Goal: Transaction & Acquisition: Purchase product/service

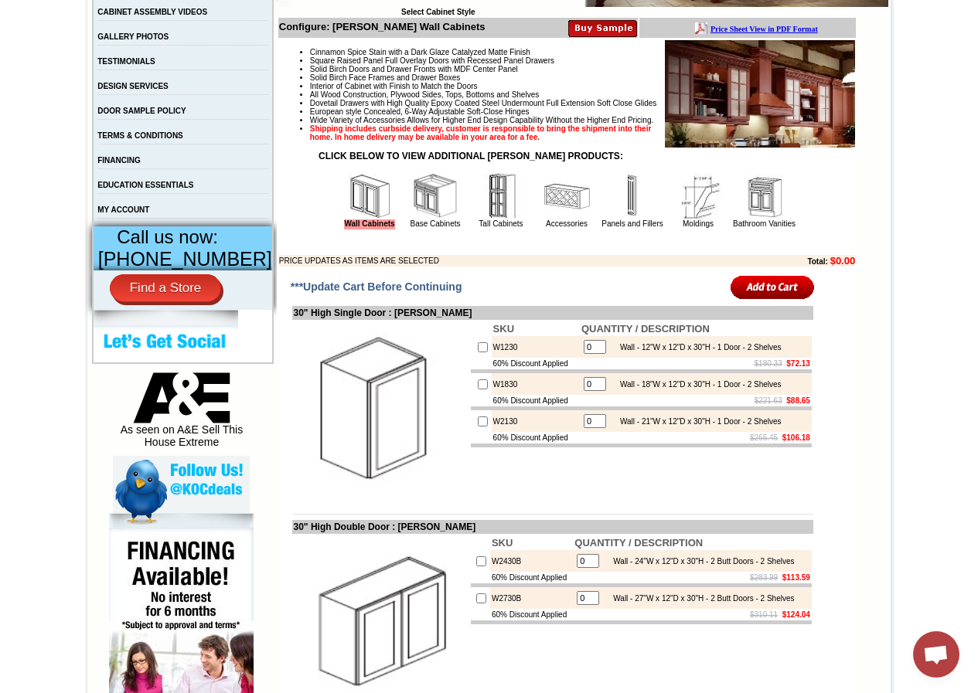
scroll to position [618, 0]
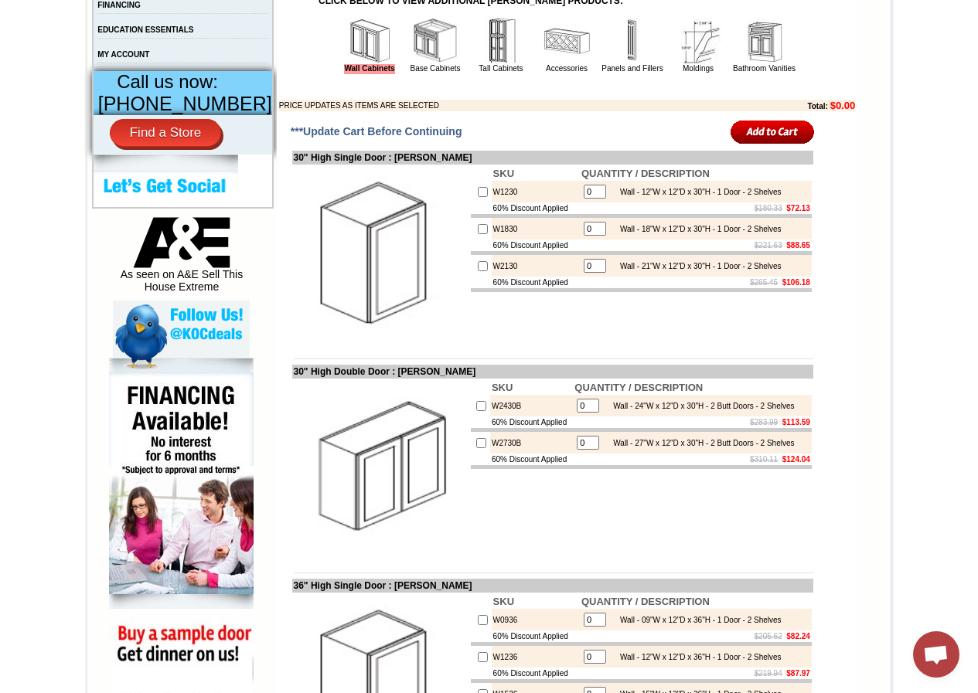
click at [764, 145] on input "image" at bounding box center [772, 132] width 84 height 26
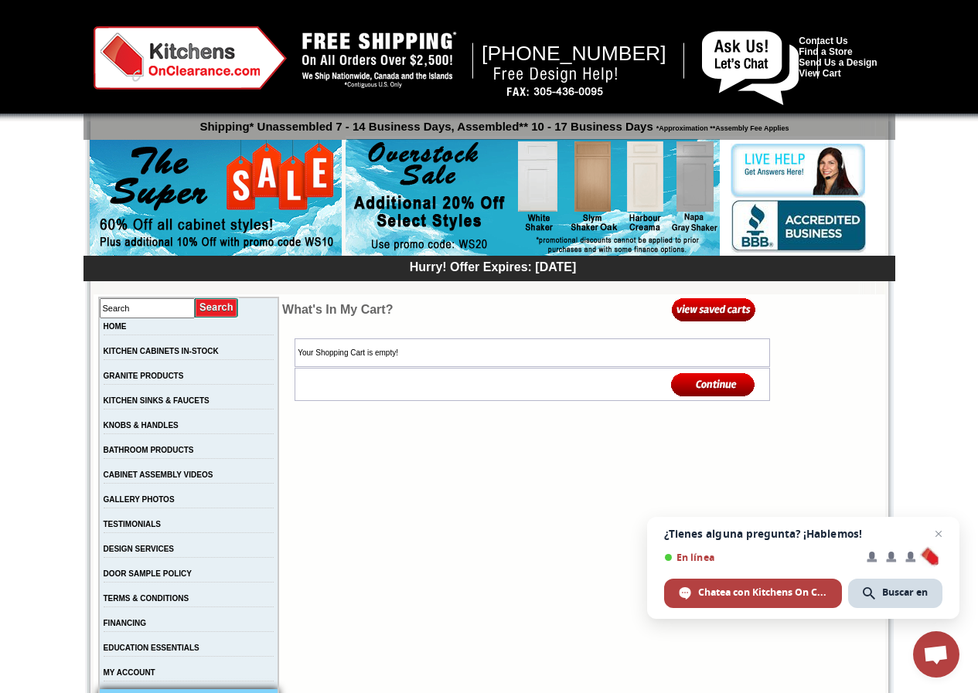
click at [691, 382] on img at bounding box center [713, 385] width 84 height 26
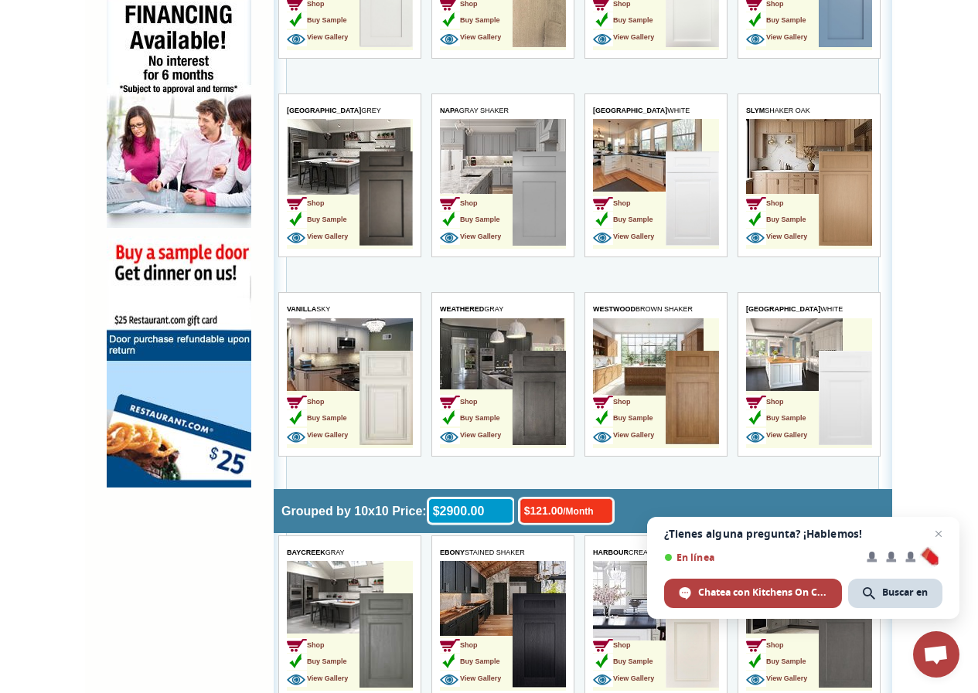
scroll to position [928, 0]
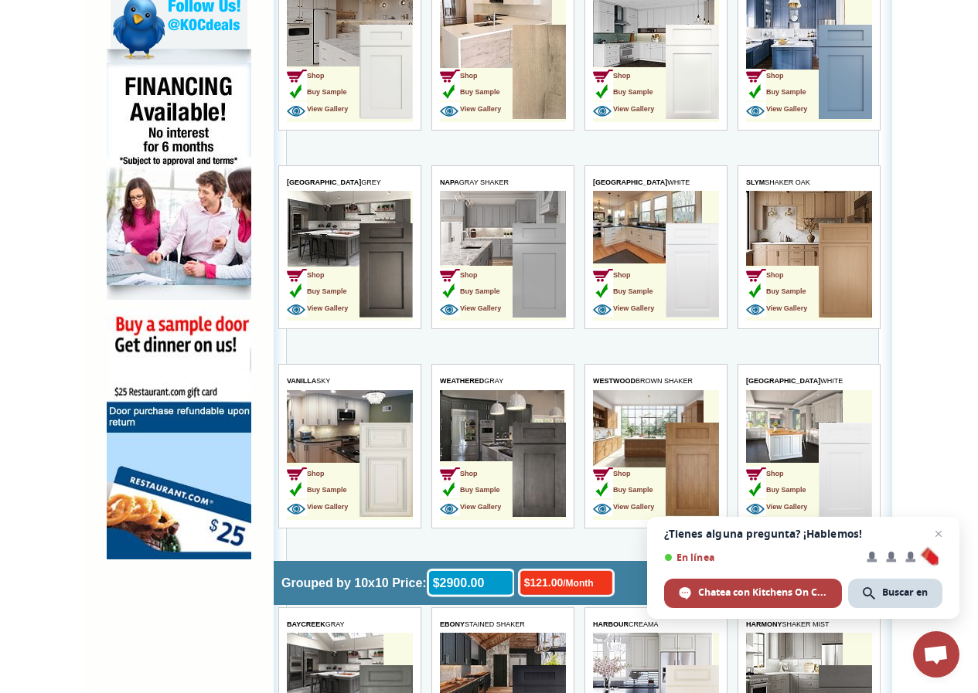
click at [376, 166] on table "MONTEREY GREY Shop Buy Sample View Gallery" at bounding box center [349, 247] width 143 height 165
click at [378, 179] on td "MONTEREY GREY" at bounding box center [350, 183] width 126 height 18
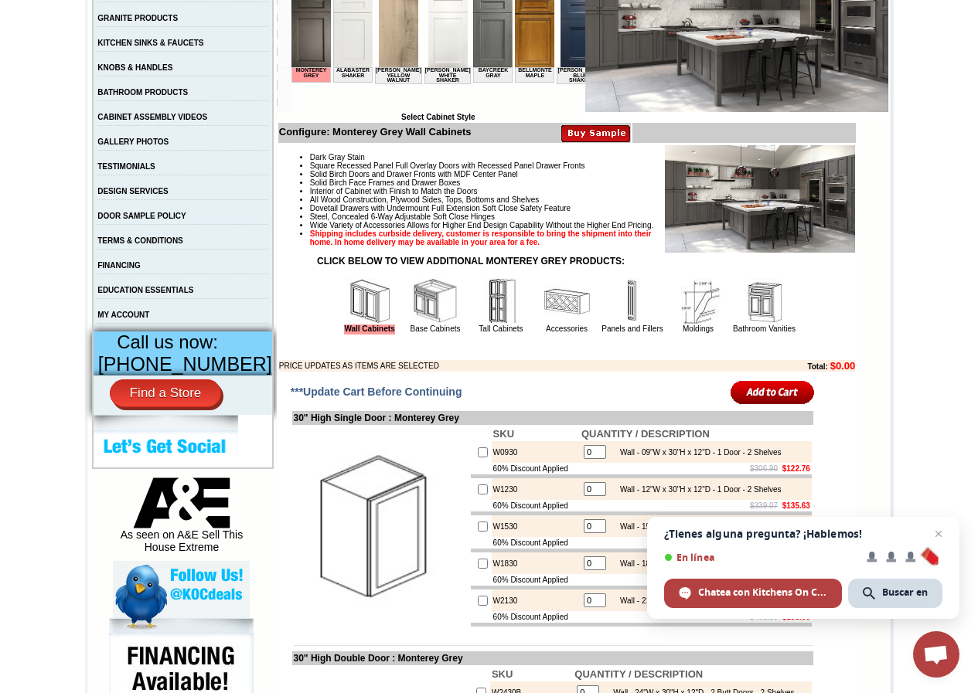
scroll to position [386, 0]
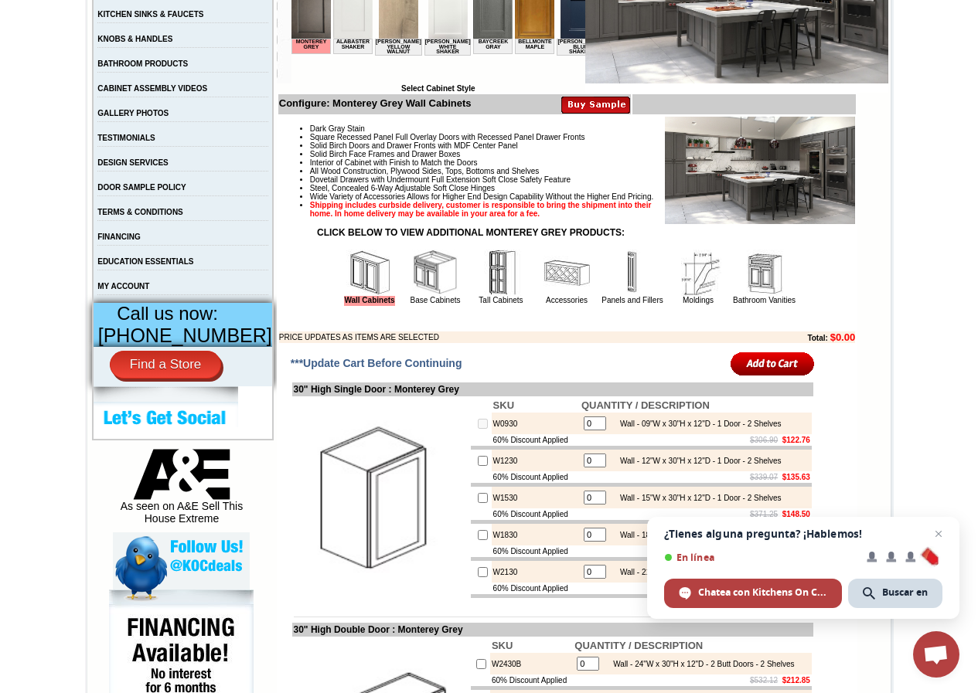
click at [586, 431] on input "0" at bounding box center [595, 424] width 22 height 14
drag, startPoint x: 591, startPoint y: 450, endPoint x: 564, endPoint y: 444, distance: 27.0
click at [580, 434] on td "0 Wall - 09"W x 30"H x 12"D - 1 Door - 2 Shelves" at bounding box center [696, 424] width 232 height 22
type input "456"
click at [478, 429] on input "checkbox" at bounding box center [483, 424] width 10 height 10
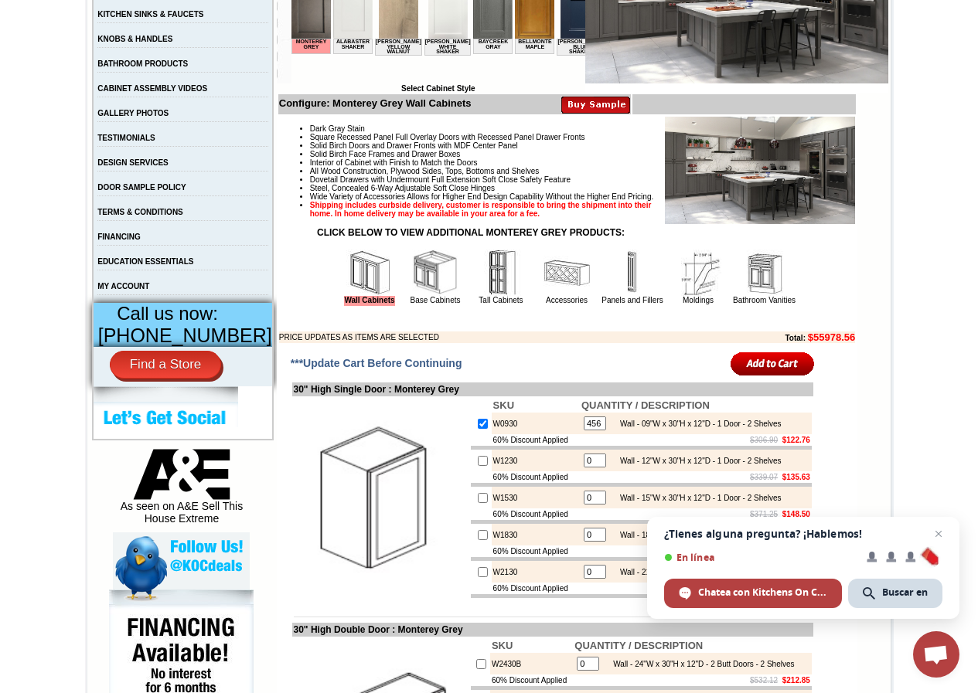
checkbox input "false"
type input "0"
click at [478, 429] on input "checkbox" at bounding box center [483, 424] width 10 height 10
checkbox input "true"
click at [588, 431] on input "1" at bounding box center [595, 424] width 22 height 14
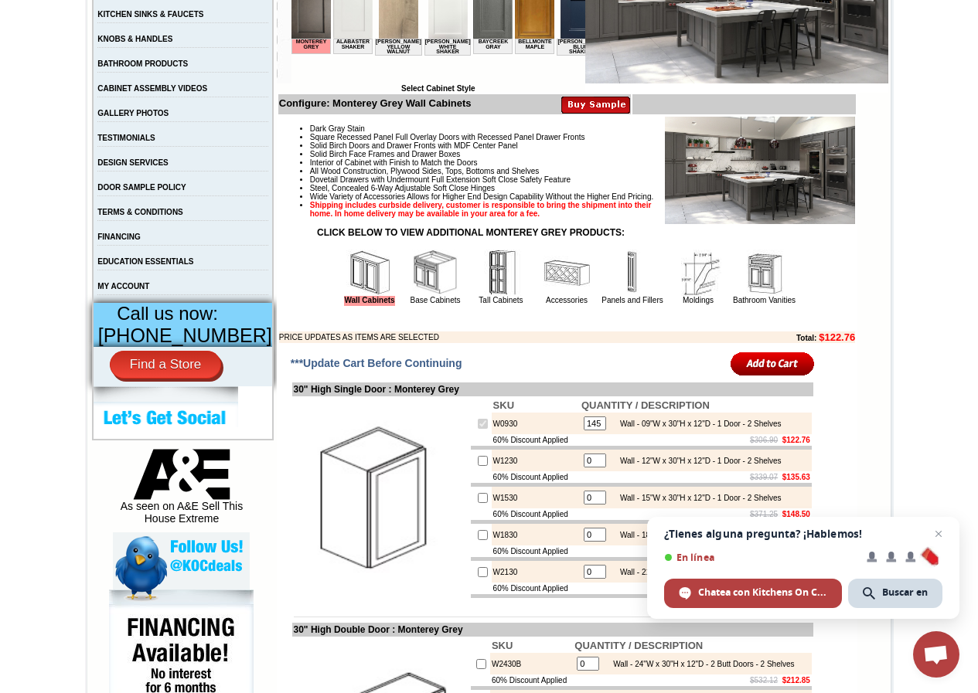
type input "145"
click at [785, 397] on td "30" High Single Door : Monterey Grey" at bounding box center [552, 390] width 521 height 14
click at [785, 376] on input "image" at bounding box center [772, 364] width 84 height 26
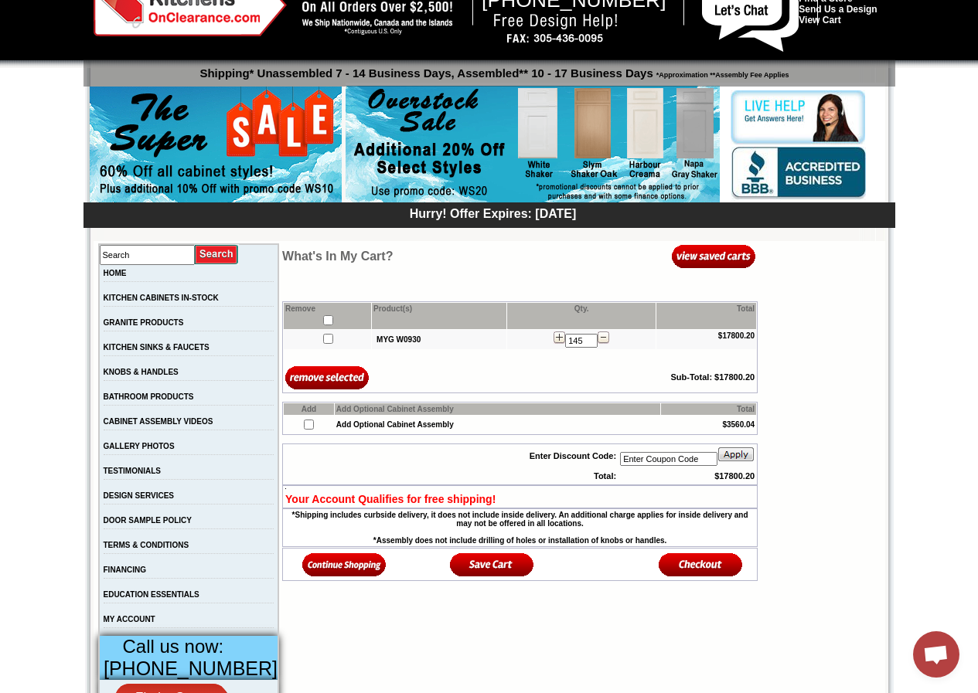
scroll to position [155, 0]
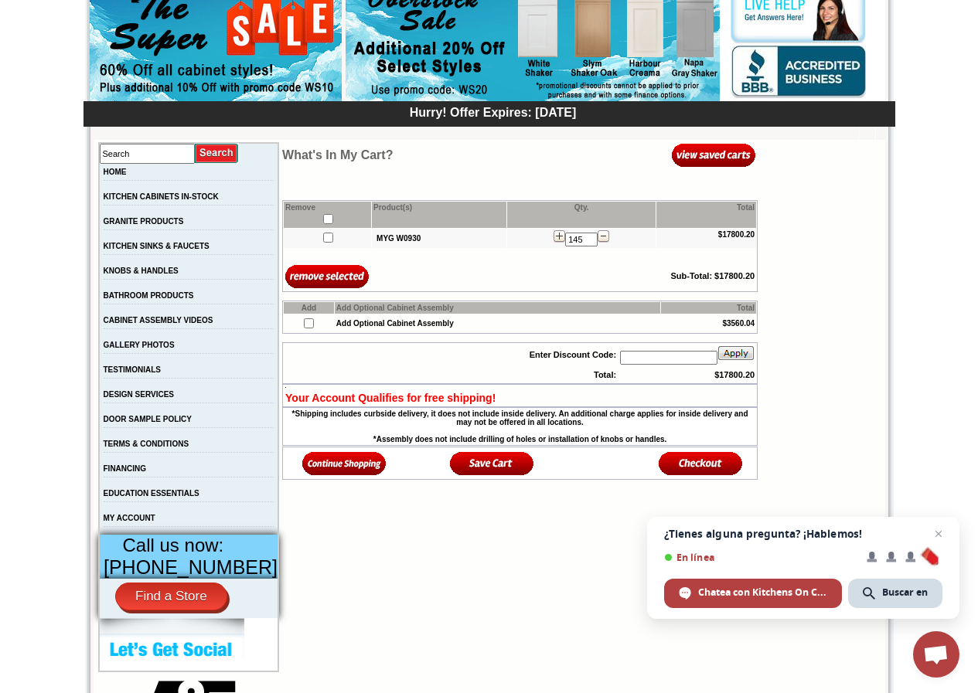
click at [689, 364] on input "text" at bounding box center [668, 358] width 97 height 14
paste input "WS50"
type input "WS50"
click at [732, 359] on img at bounding box center [735, 353] width 37 height 15
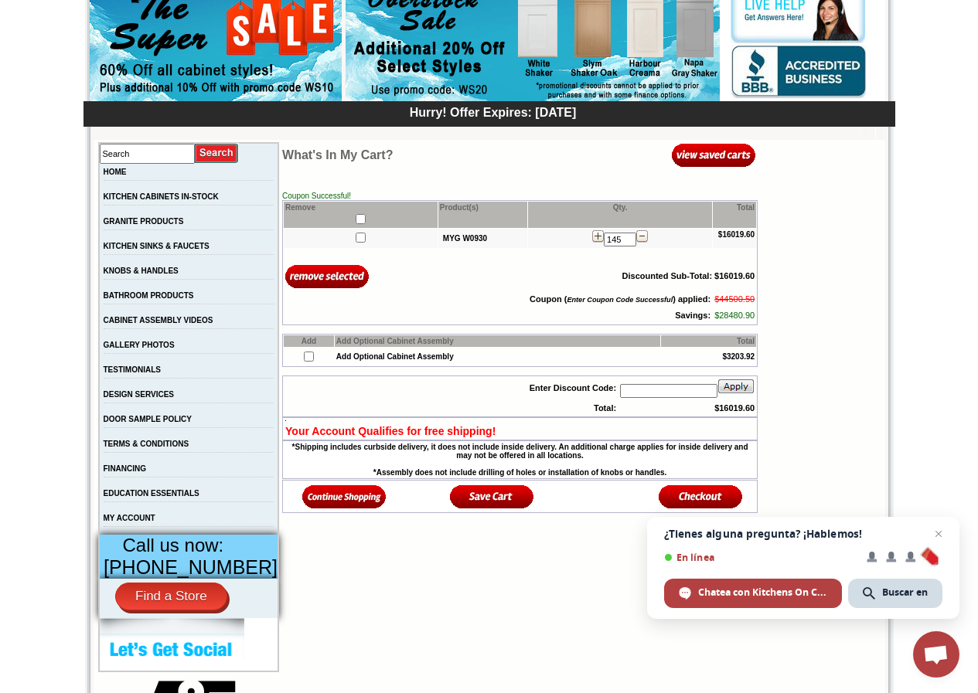
click at [665, 394] on input "text" at bounding box center [668, 391] width 97 height 14
